Goal: Transaction & Acquisition: Purchase product/service

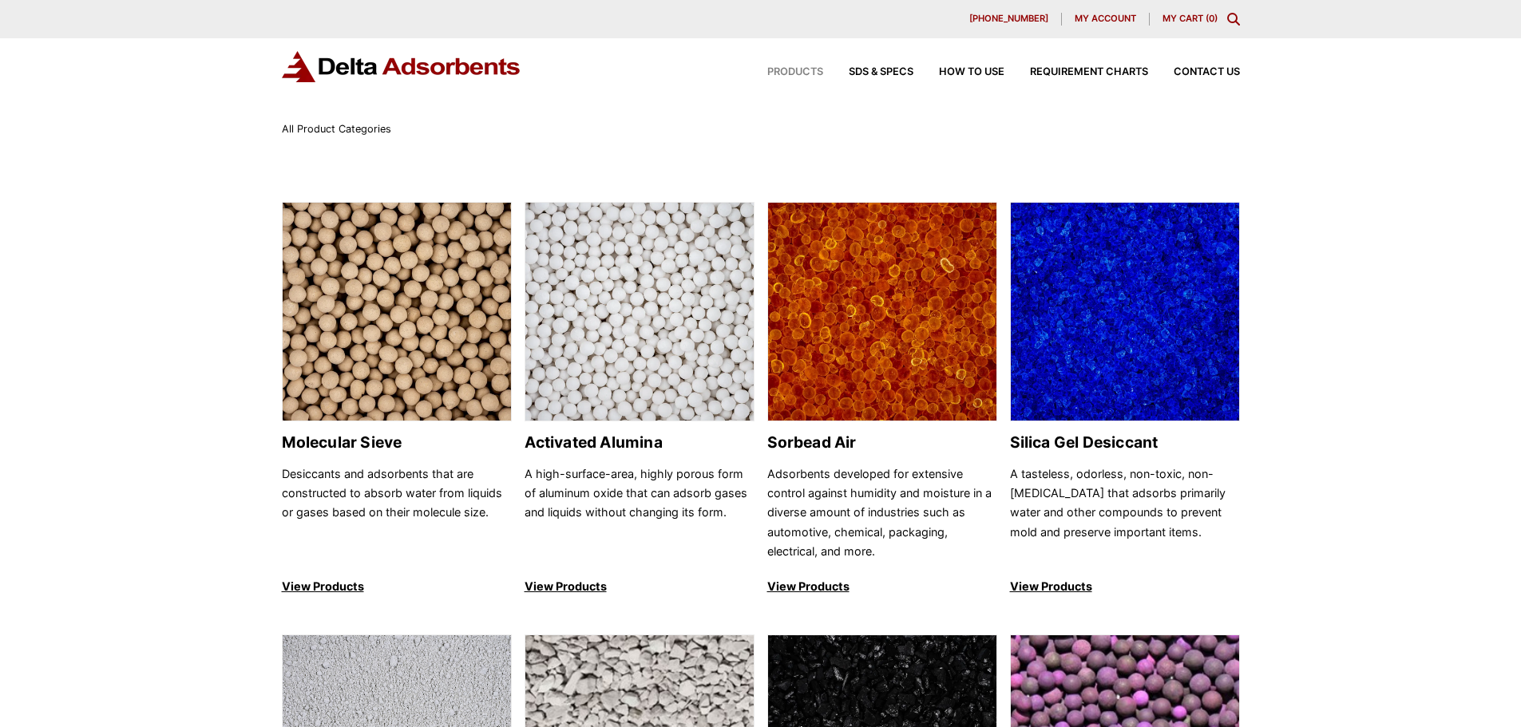
click at [1231, 13] on div "630-980-5205 My account My Cart ( 0 )" at bounding box center [760, 19] width 1521 height 38
click at [1227, 18] on icon "Toggle Modal Content" at bounding box center [1233, 19] width 13 height 13
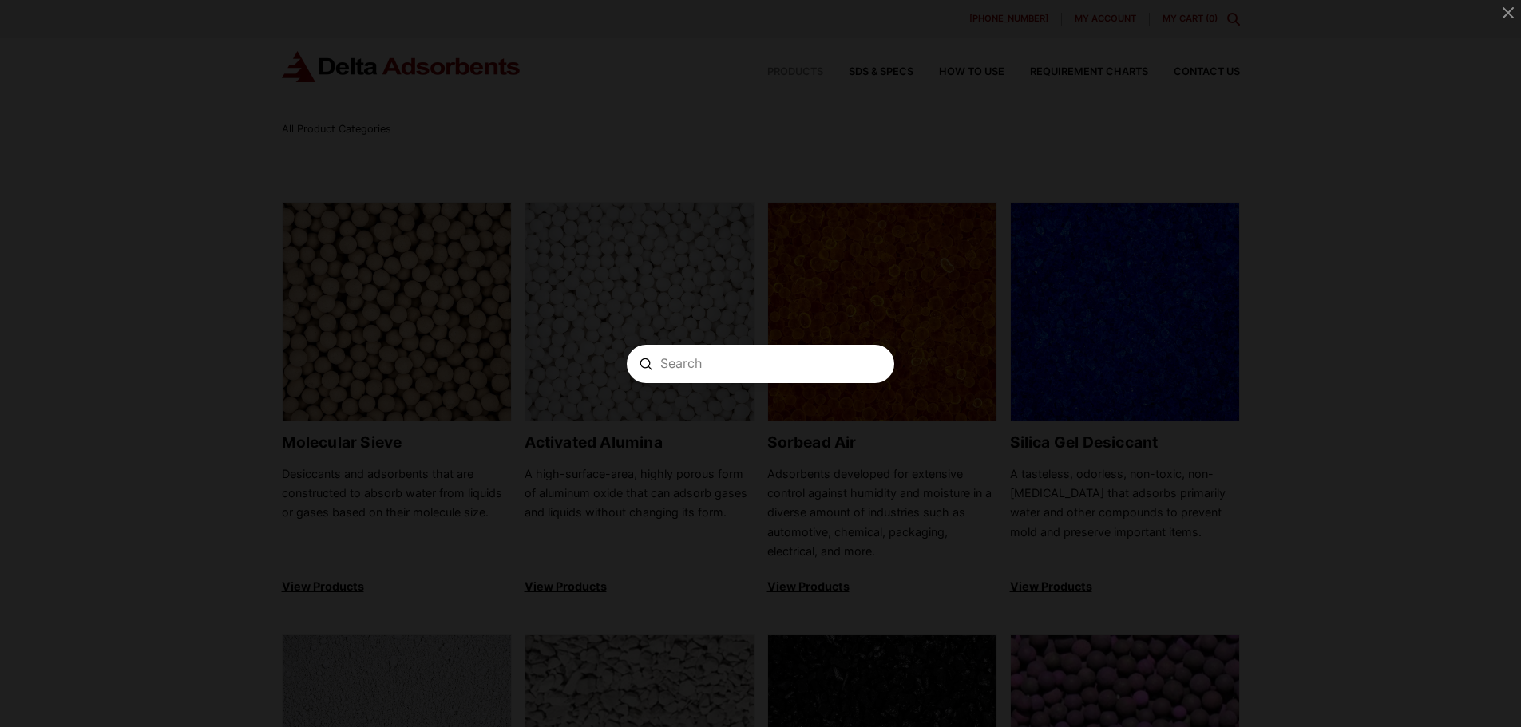
click at [722, 365] on input "Search" at bounding box center [760, 363] width 200 height 17
paste input "sgpp25p"
type input "sgpp25p"
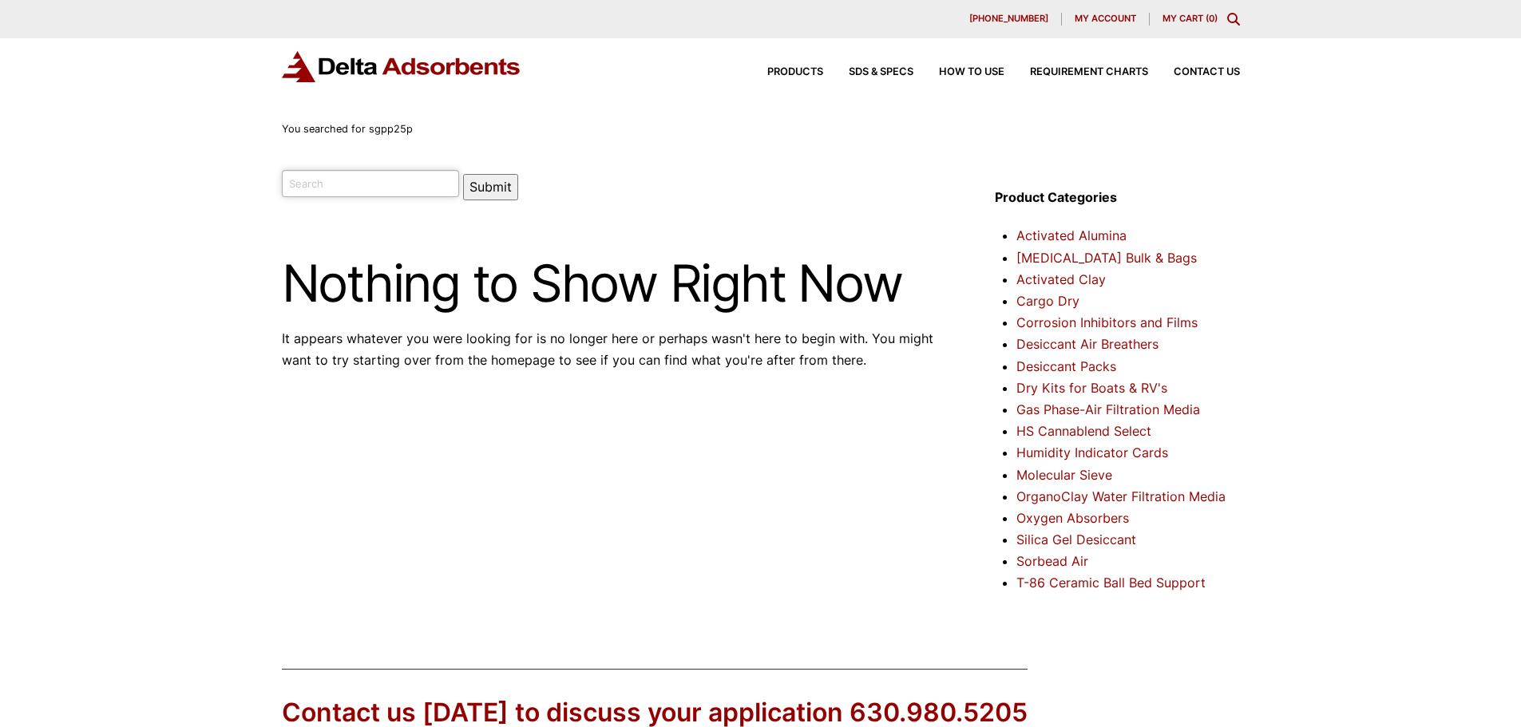
click at [377, 188] on input "search" at bounding box center [371, 183] width 178 height 27
paste input "Silica gel sachet"
type input "Silica gel sachet"
click at [471, 186] on button "Submit" at bounding box center [490, 187] width 55 height 26
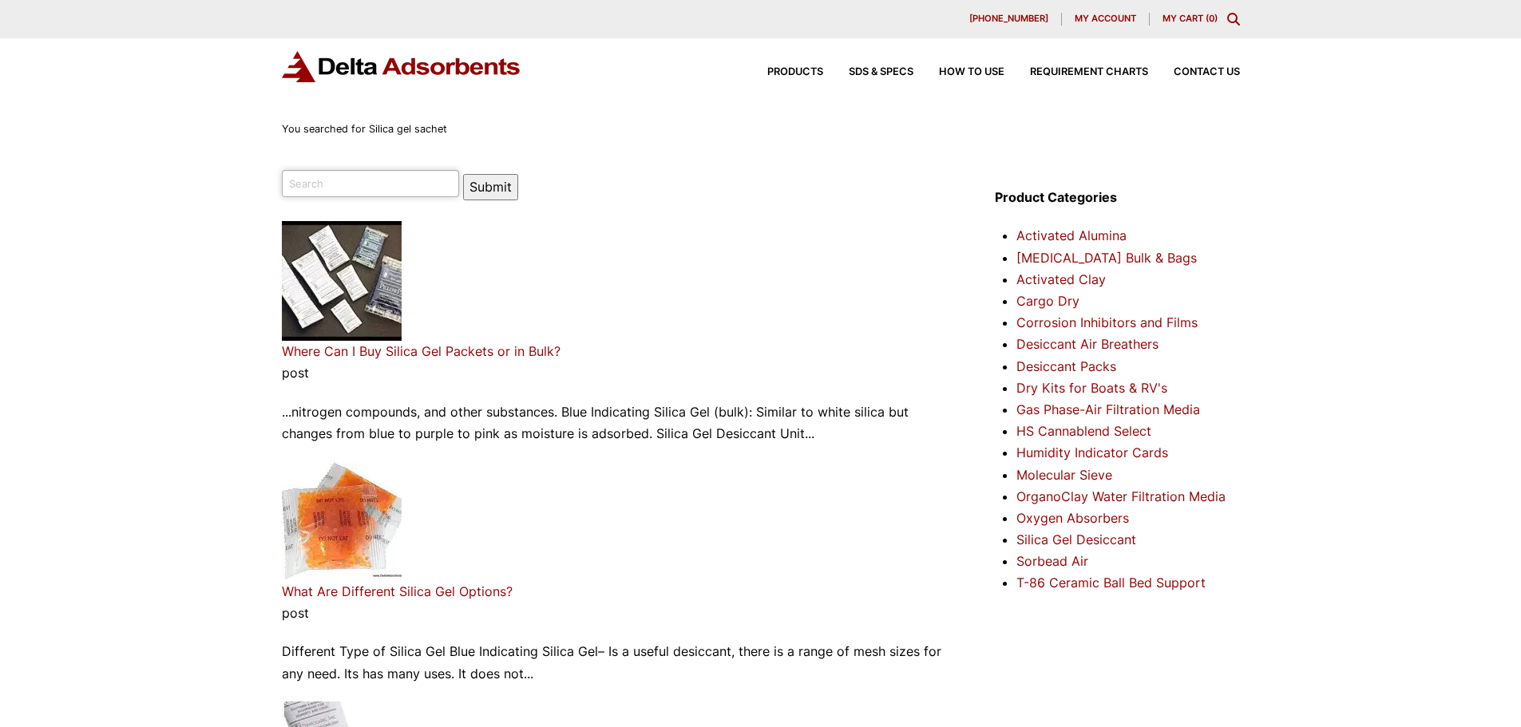
click at [331, 184] on input "search" at bounding box center [371, 183] width 178 height 27
paste input "Silica gel sachet"
type input "Silica gel sachet sgpp25p"
click at [463, 174] on button "Submit" at bounding box center [490, 187] width 55 height 26
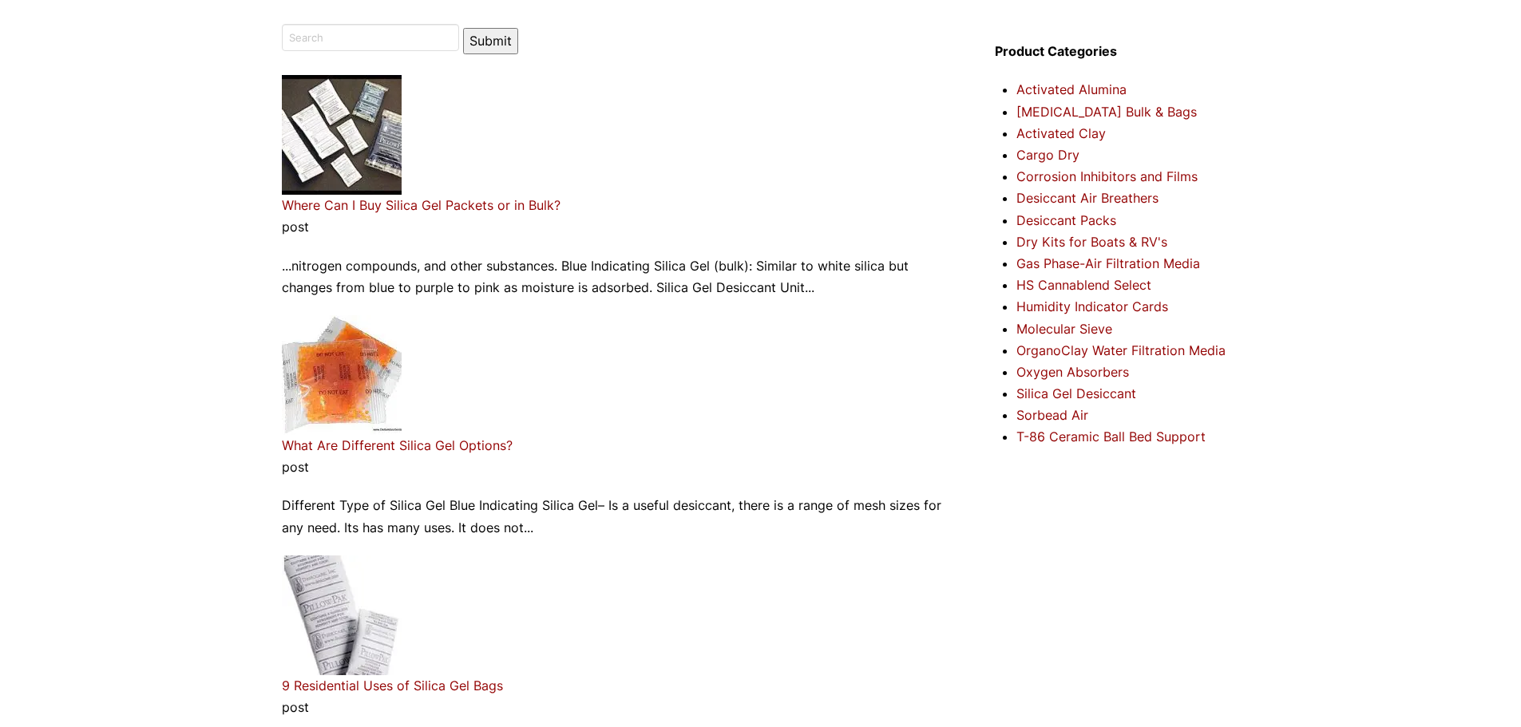
scroll to position [160, 0]
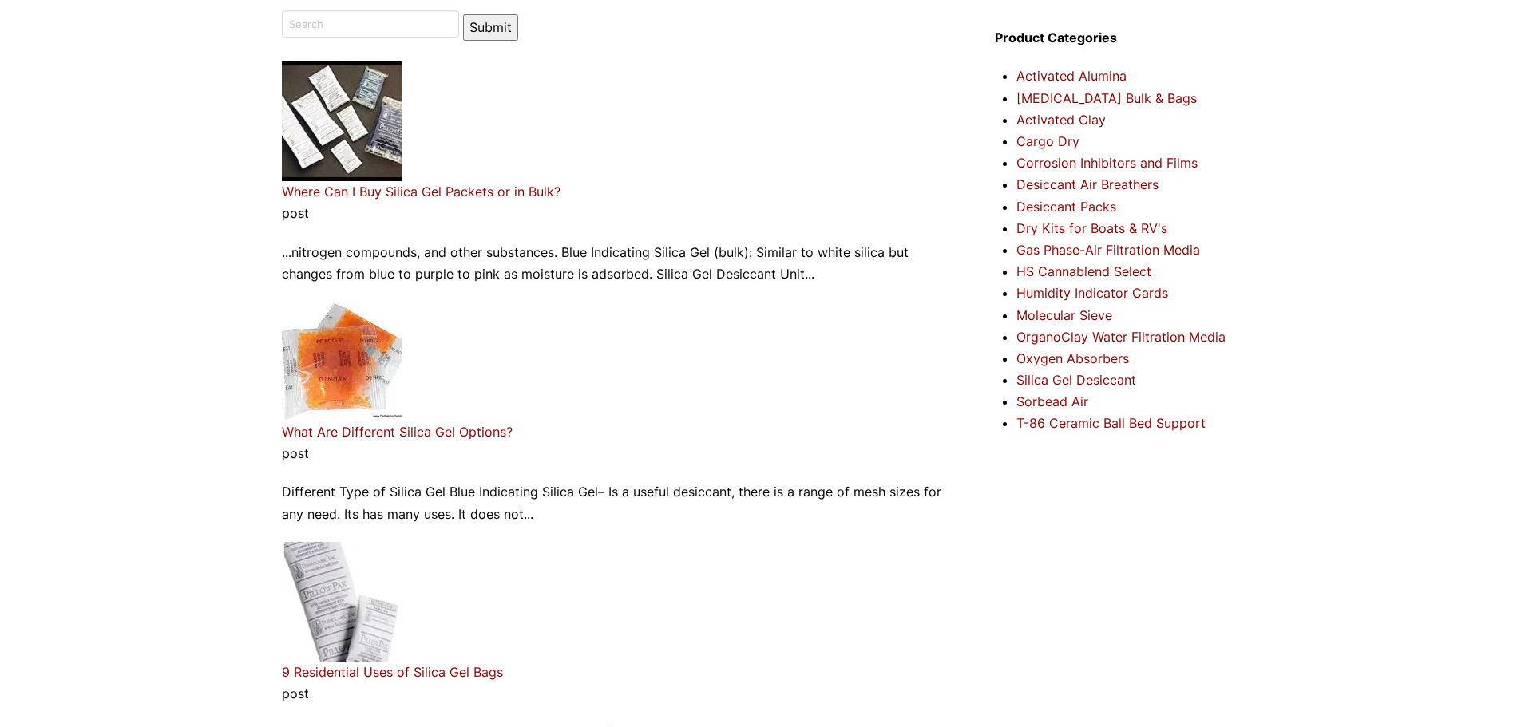
click at [1097, 383] on link "Silica Gel Desiccant" at bounding box center [1076, 380] width 120 height 16
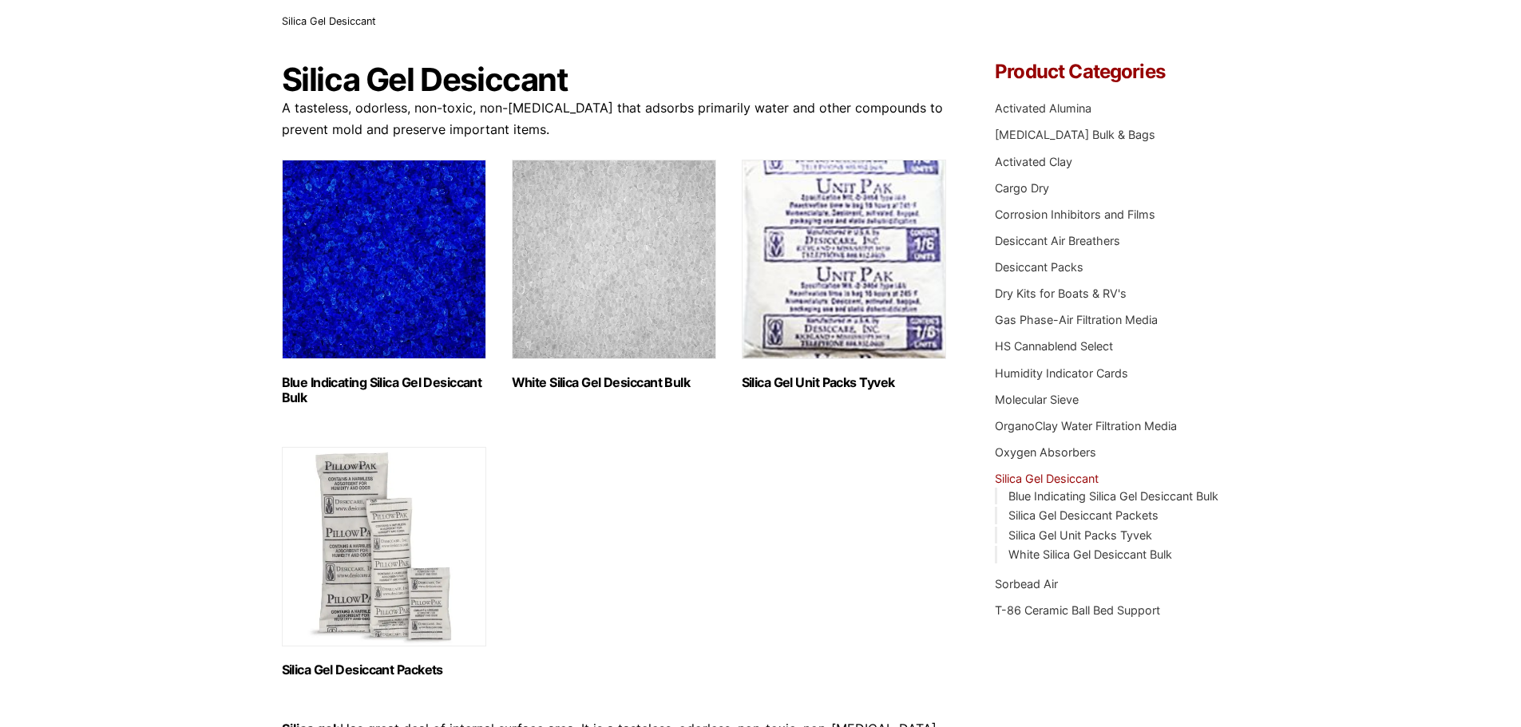
scroll to position [80, 0]
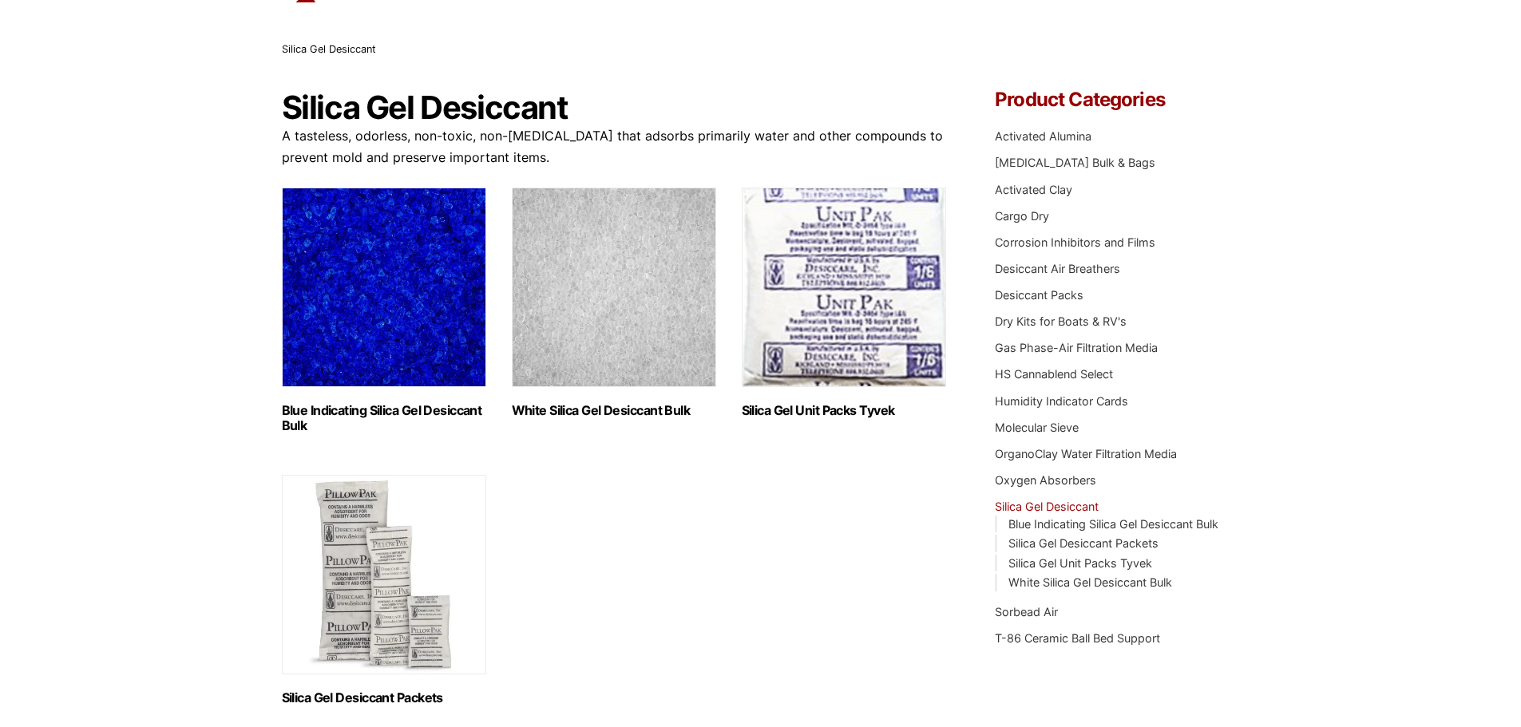
click at [648, 311] on img "Visit product category White Silica Gel Desiccant Bulk" at bounding box center [614, 288] width 204 height 200
